Goal: Information Seeking & Learning: Learn about a topic

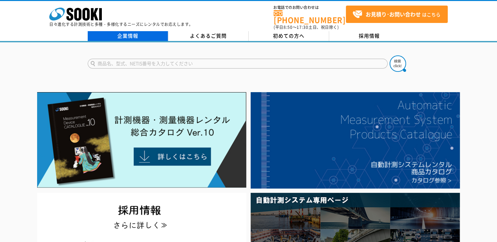
click at [134, 31] on link "企業情報" at bounding box center [128, 36] width 80 height 10
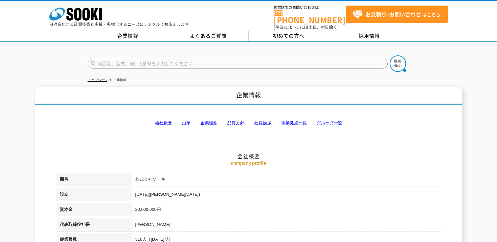
click at [333, 120] on link "グループ一覧" at bounding box center [329, 122] width 26 height 5
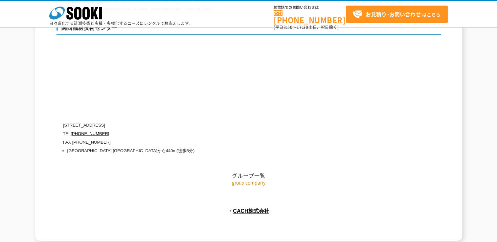
scroll to position [3004, 0]
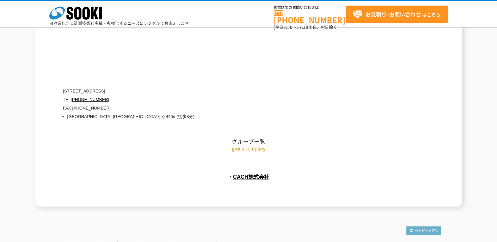
click at [421, 226] on img at bounding box center [423, 230] width 34 height 9
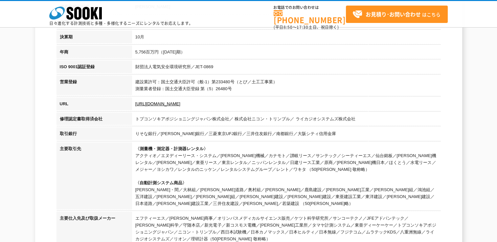
scroll to position [0, 0]
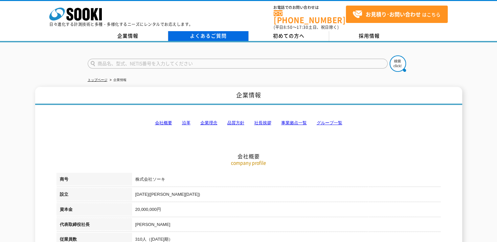
click at [210, 33] on link "よくあるご質問" at bounding box center [208, 36] width 80 height 10
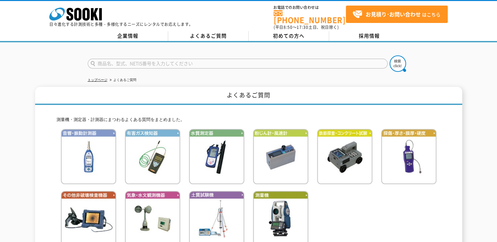
scroll to position [33, 0]
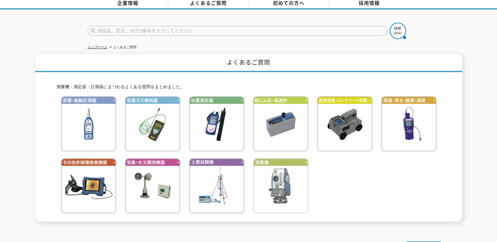
click at [285, 187] on img at bounding box center [280, 185] width 55 height 55
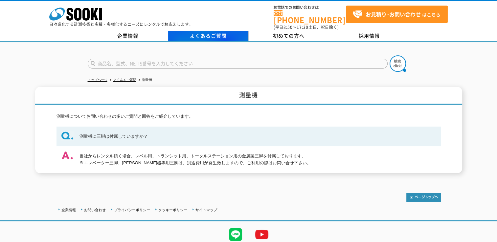
click at [230, 31] on link "よくあるご質問" at bounding box center [208, 36] width 80 height 10
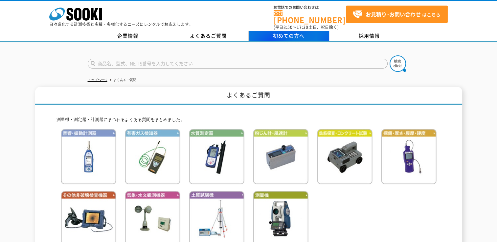
click at [289, 32] on span "初めての方へ" at bounding box center [289, 35] width 32 height 7
